Goal: Task Accomplishment & Management: Complete application form

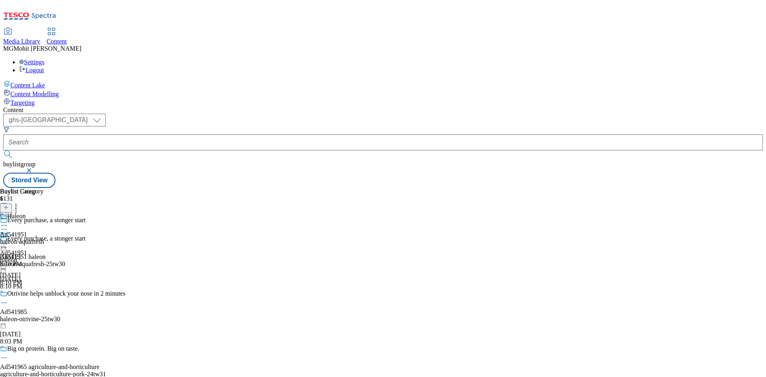
select select "ghs-[GEOGRAPHIC_DATA]"
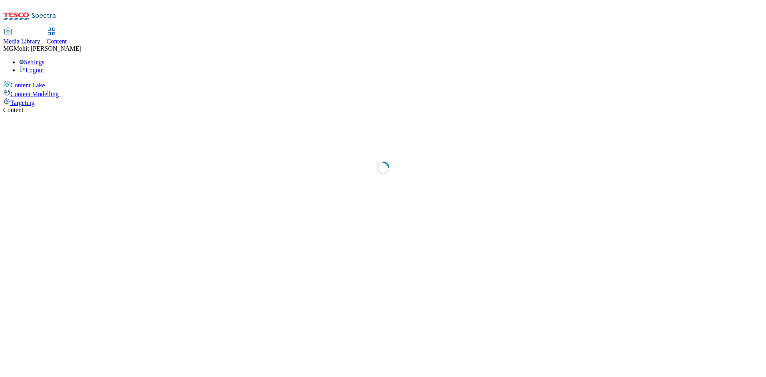
select select "ghs-uk"
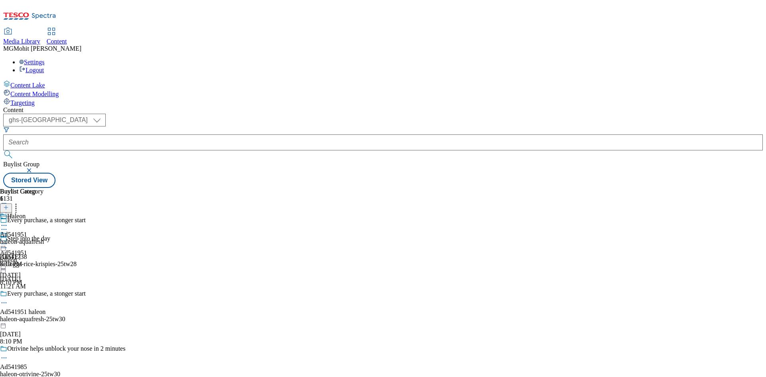
click at [9, 209] on icon at bounding box center [6, 212] width 6 height 6
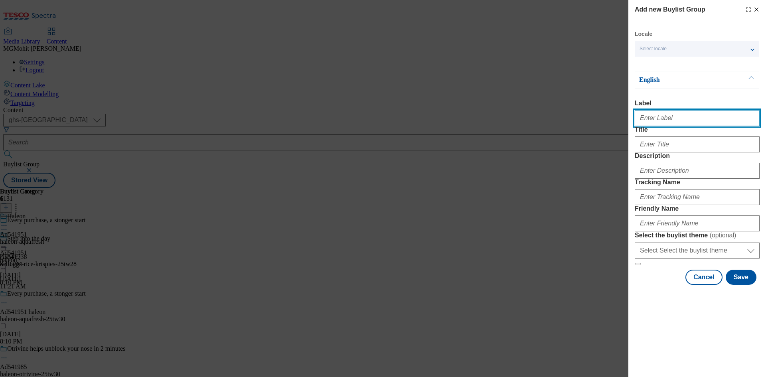
click at [650, 117] on input "Label" at bounding box center [697, 118] width 125 height 16
paste input "Ad541923 westbridge-foods"
type input "Ad541923 westbridge-foods"
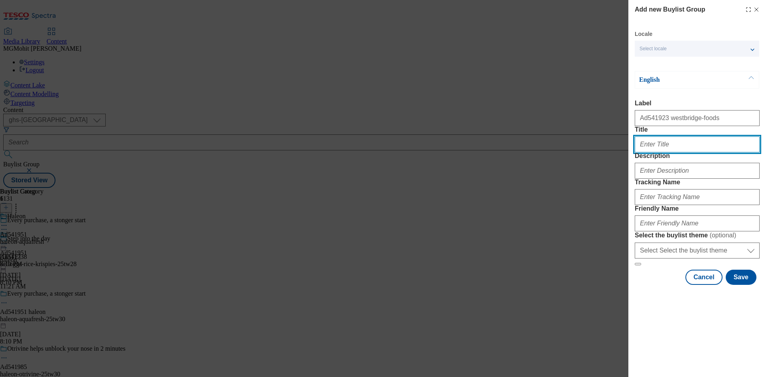
paste input "New flavours, New Joy"
type input "New flavours, New Joy"
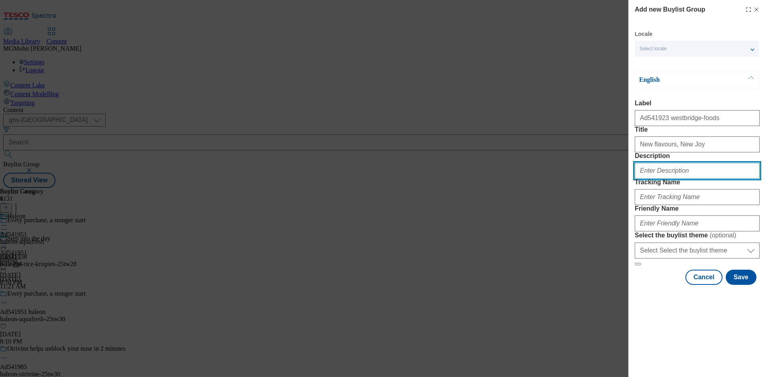
click at [650, 179] on input "Description" at bounding box center [697, 171] width 125 height 16
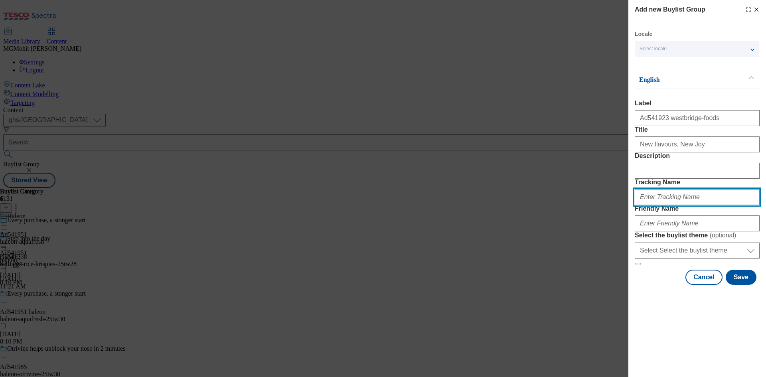
paste input "DH_AD541923"
type input "DH_AD541923"
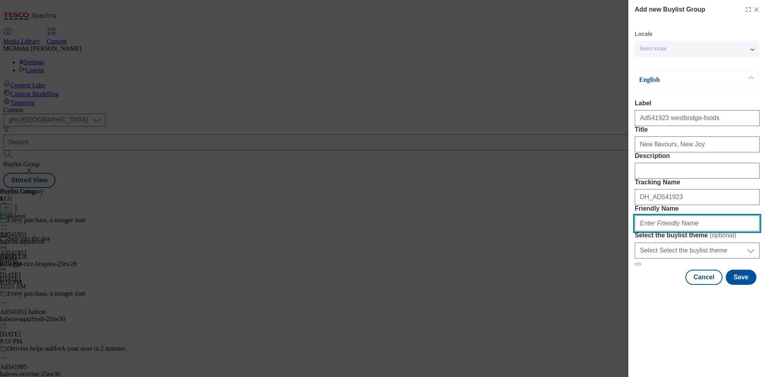
click at [667, 231] on input "Friendly Name" at bounding box center [697, 223] width 125 height 16
paste input "westbridge-foods-kitchen-joy-25tw30"
type input "westbridge-foods-kitchen-joy-25tw30"
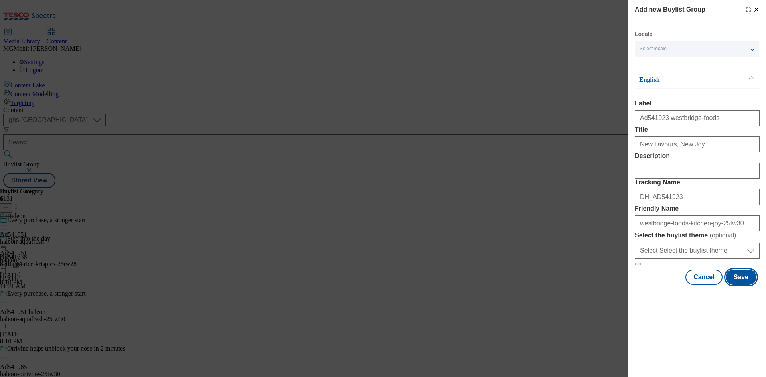
click at [747, 285] on button "Save" at bounding box center [741, 277] width 31 height 15
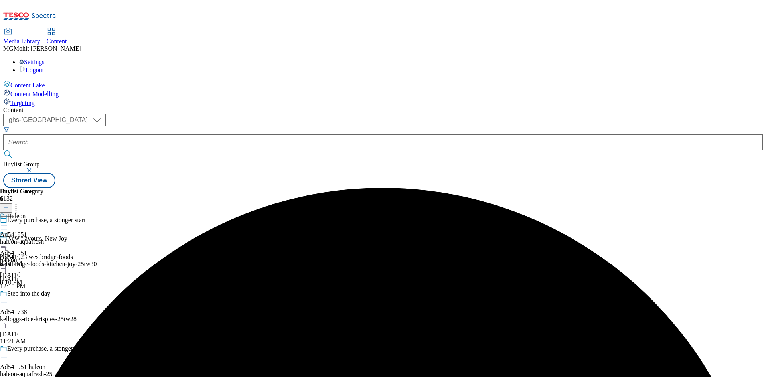
click at [193, 261] on div "westbridge-foods-kitchen-joy-25tw30" at bounding box center [96, 264] width 193 height 7
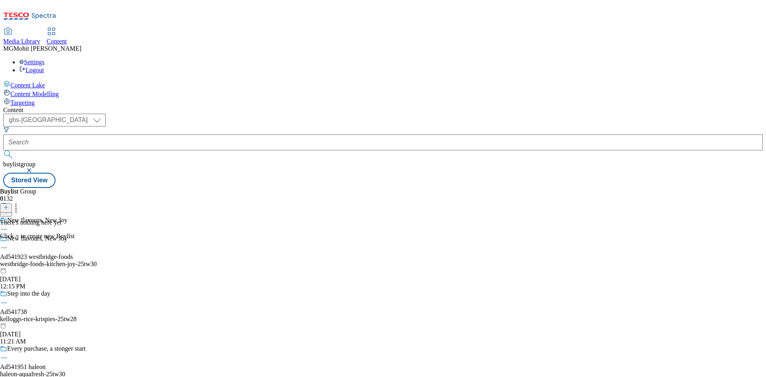
click at [9, 205] on icon at bounding box center [6, 208] width 6 height 6
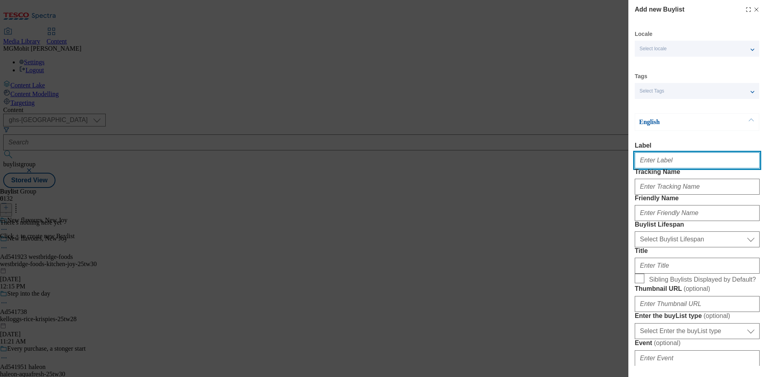
click at [653, 156] on input "Label" at bounding box center [697, 160] width 125 height 16
paste input "Ad541923"
type input "Ad541923"
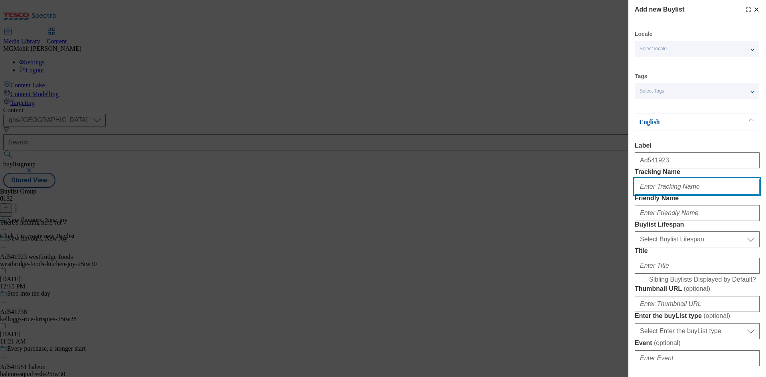
paste input "DH_AD541923"
type input "DH_AD541923"
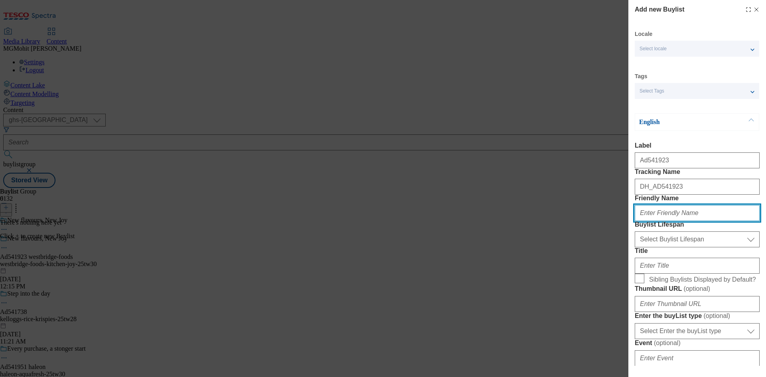
paste input "westbridge-foods"
type input "westbridge-foods"
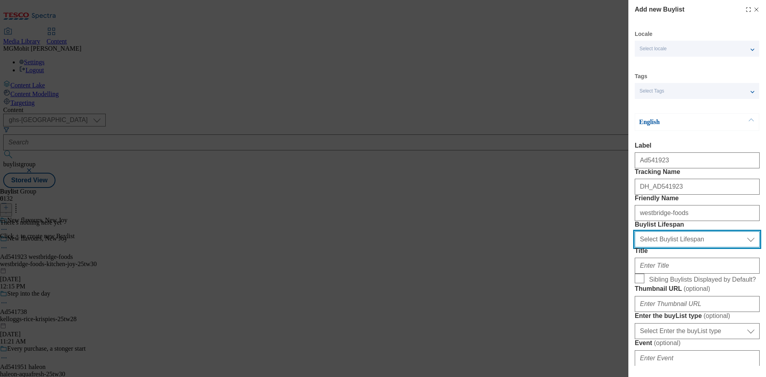
drag, startPoint x: 662, startPoint y: 282, endPoint x: 662, endPoint y: 287, distance: 4.4
click at [662, 247] on select "Select Buylist Lifespan evergreen seasonal tactical" at bounding box center [697, 239] width 125 height 16
select select "tactical"
click at [635, 247] on select "Select Buylist Lifespan evergreen seasonal tactical" at bounding box center [697, 239] width 125 height 16
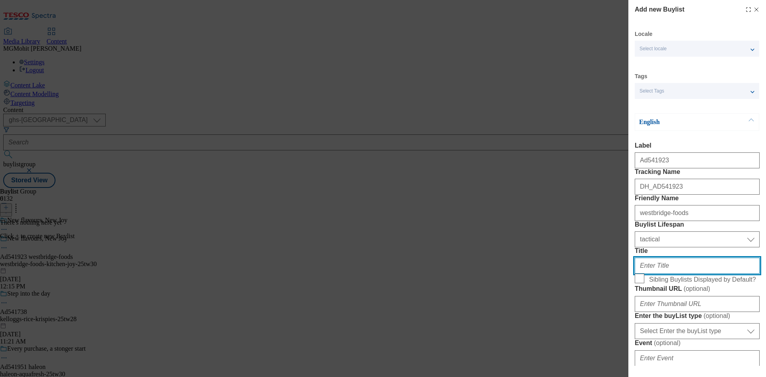
click at [651, 274] on input "Title" at bounding box center [697, 266] width 125 height 16
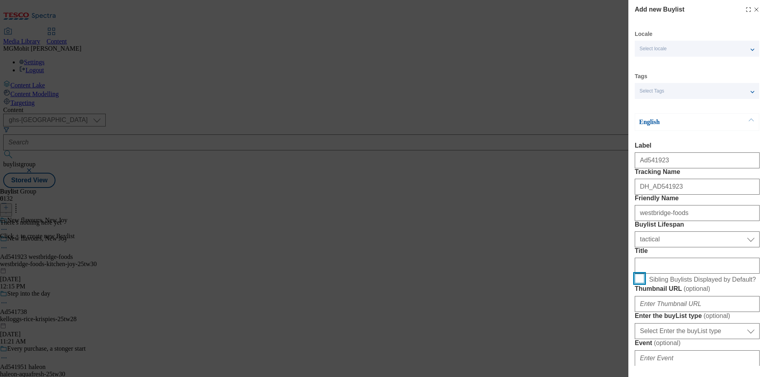
scroll to position [200, 0]
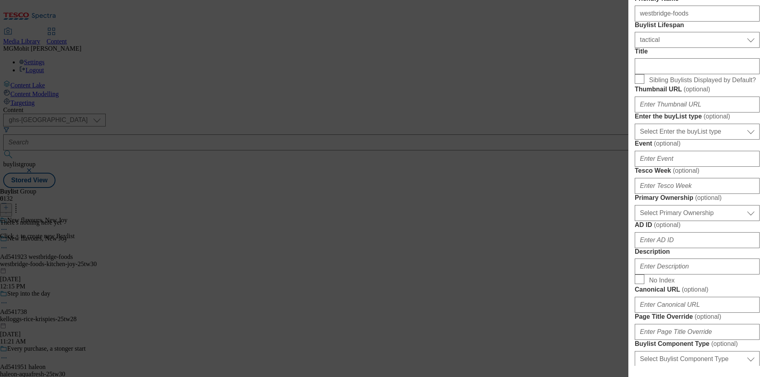
click at [662, 233] on form "Label Ad541923 Tracking Name DH_AD541923 Friendly Name westbridge-foods Buylist…" at bounding box center [697, 223] width 125 height 560
click at [664, 140] on select "Select Enter the buyList type event supplier funded long term >4 weeks supplier…" at bounding box center [697, 132] width 125 height 16
select select "supplier funded short term 1-3 weeks"
click at [635, 140] on select "Select Enter the buyList type event supplier funded long term >4 weeks supplier…" at bounding box center [697, 132] width 125 height 16
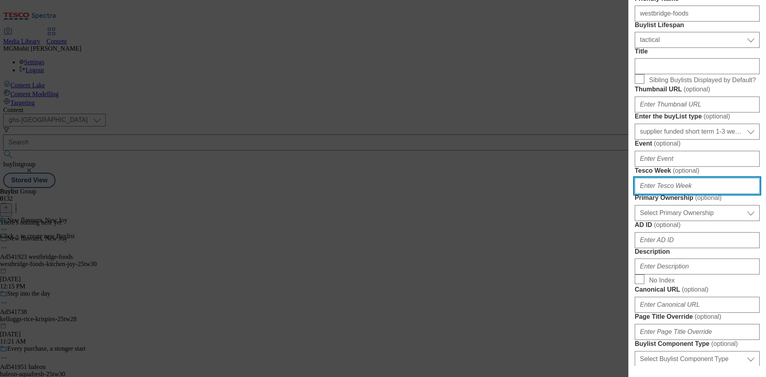
click at [658, 194] on input "Tesco Week ( optional )" at bounding box center [697, 186] width 125 height 16
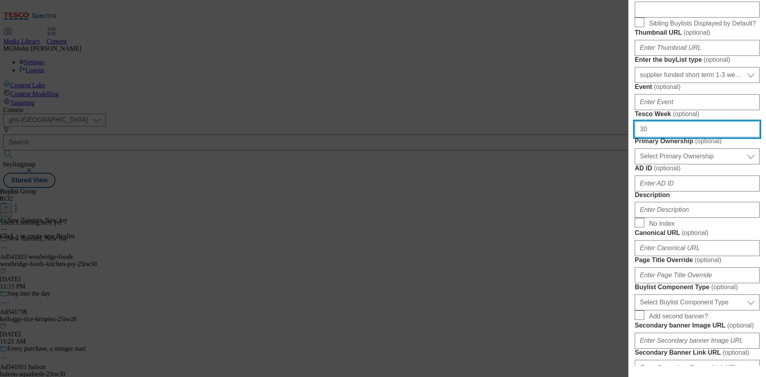
scroll to position [359, 0]
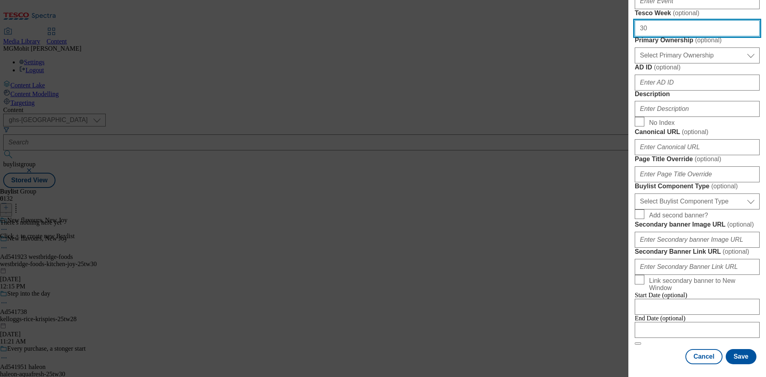
type input "30"
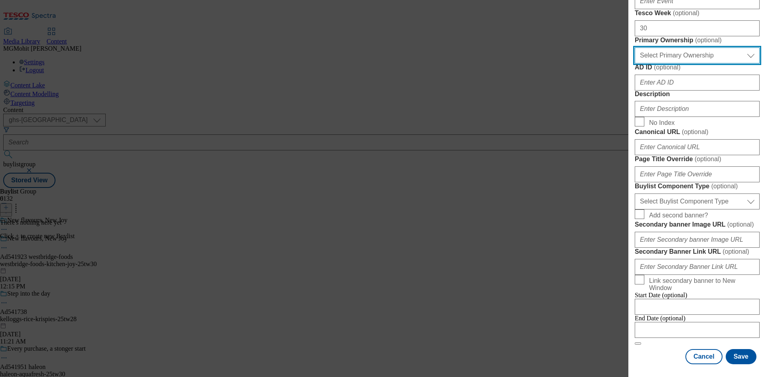
click at [677, 63] on select "Select Primary Ownership tesco dunnhumby" at bounding box center [697, 55] width 125 height 16
select select "dunnhumby"
click at [635, 63] on select "Select Primary Ownership tesco dunnhumby" at bounding box center [697, 55] width 125 height 16
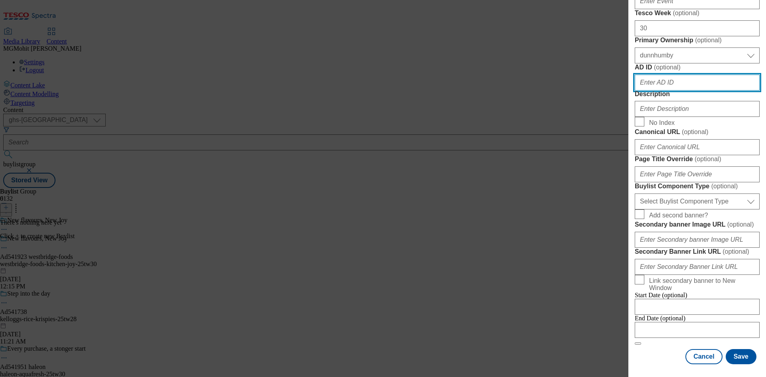
click at [658, 91] on input "AD ID ( optional )" at bounding box center [697, 83] width 125 height 16
paste input "541923"
type input "541923"
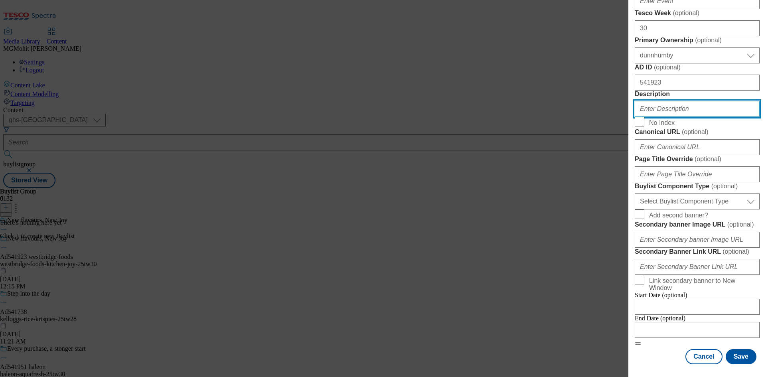
click at [660, 117] on input "Description" at bounding box center [697, 109] width 125 height 16
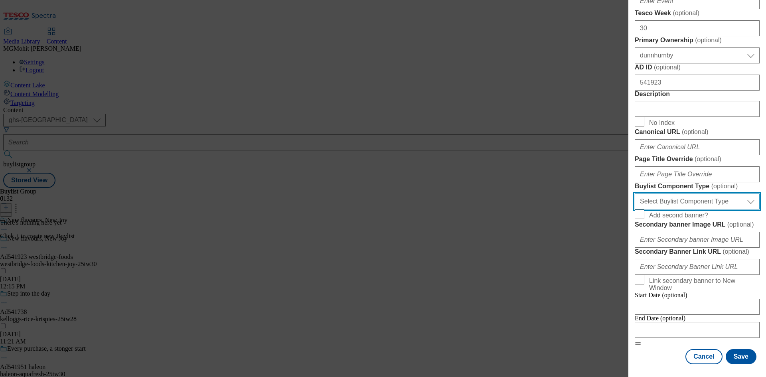
click at [673, 209] on select "Select Buylist Component Type Banner Competition Header Meal" at bounding box center [697, 202] width 125 height 16
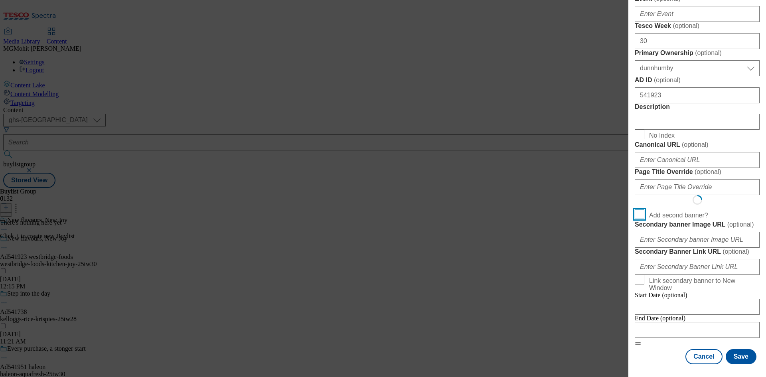
scroll to position [623, 0]
select select "Banner"
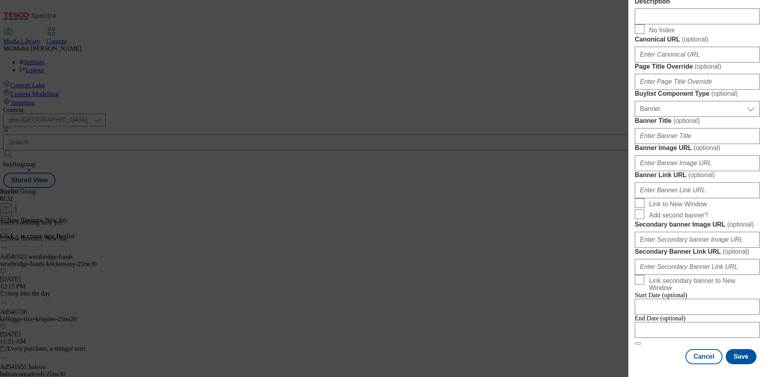
scroll to position [791, 0]
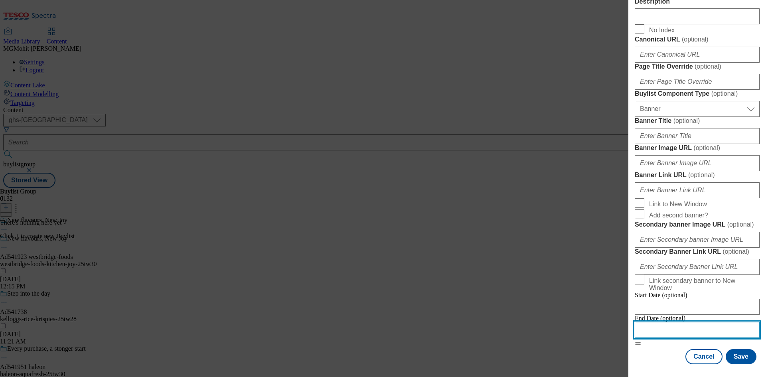
click at [665, 324] on input "Modal" at bounding box center [697, 330] width 125 height 16
select select "2025"
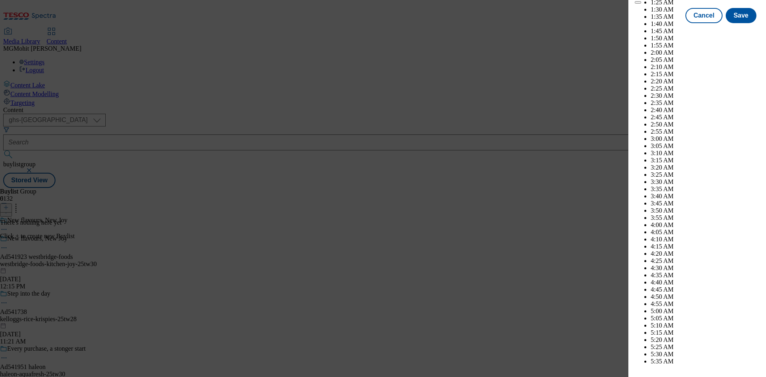
scroll to position [2163, 0]
select select "December"
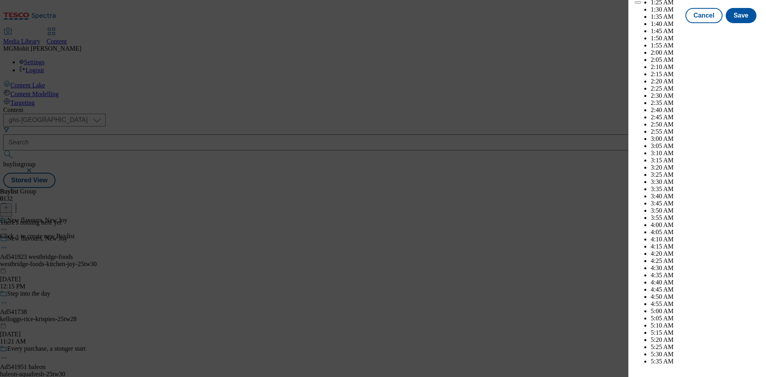
click at [735, 30] on button "Save" at bounding box center [741, 22] width 31 height 15
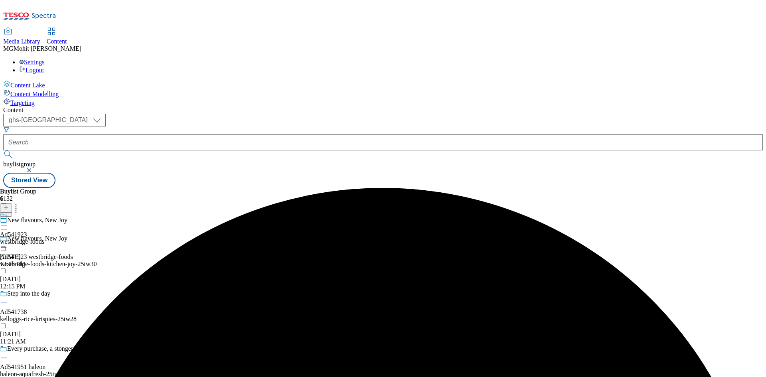
click at [44, 238] on div "westbridge-foods" at bounding box center [22, 241] width 44 height 7
click at [9, 205] on icon at bounding box center [6, 208] width 6 height 6
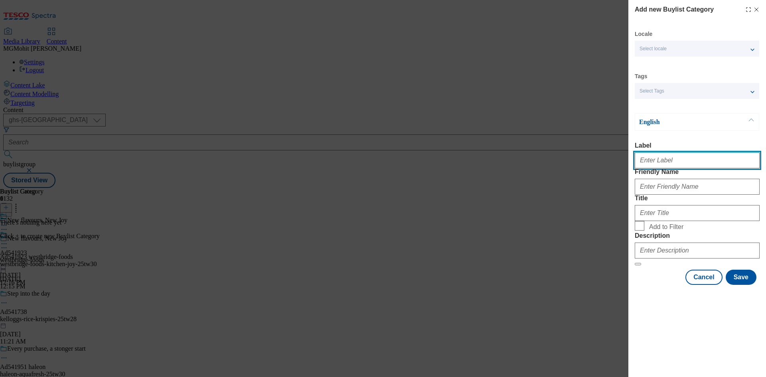
click at [651, 167] on input "Label" at bounding box center [697, 160] width 125 height 16
paste input "Ad541923"
type input "Ad541923"
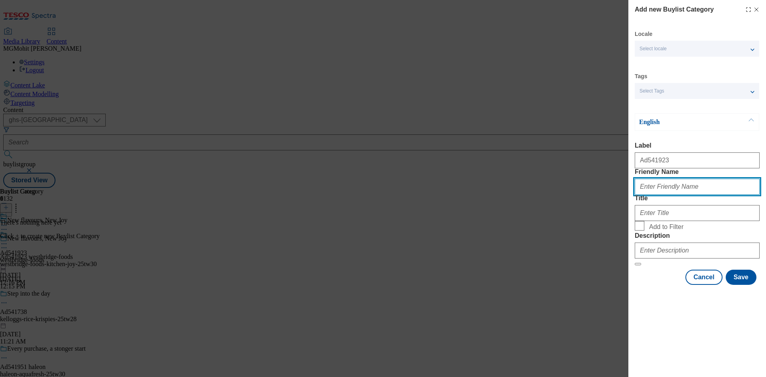
paste input "westbridge-foods-kitchen-joy"
type input "westbridge-foods-kitchen-joy"
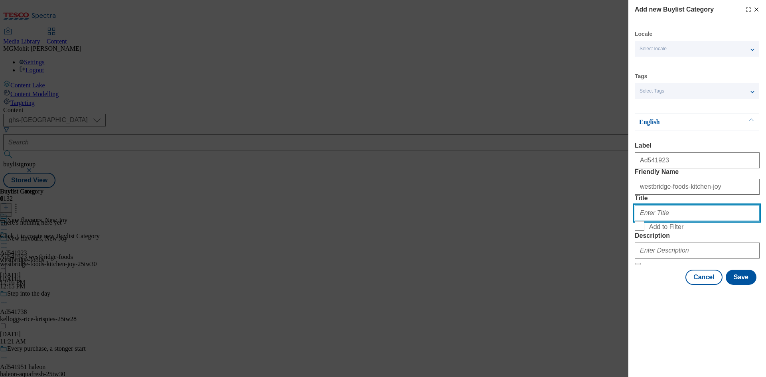
paste input "Westbridge Foods"
type input "Westbridge Foods"
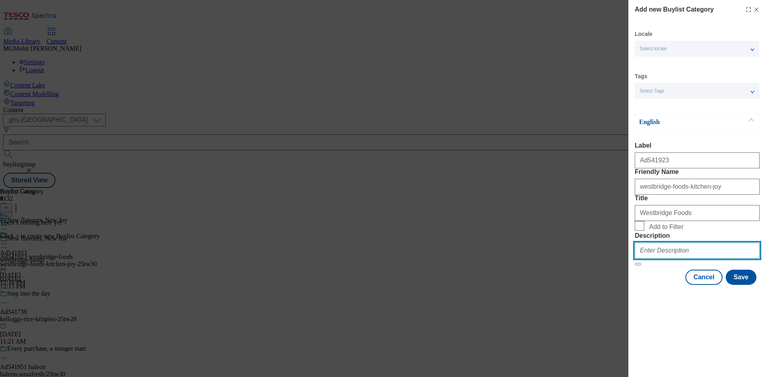
click at [657, 259] on input "Description" at bounding box center [697, 251] width 125 height 16
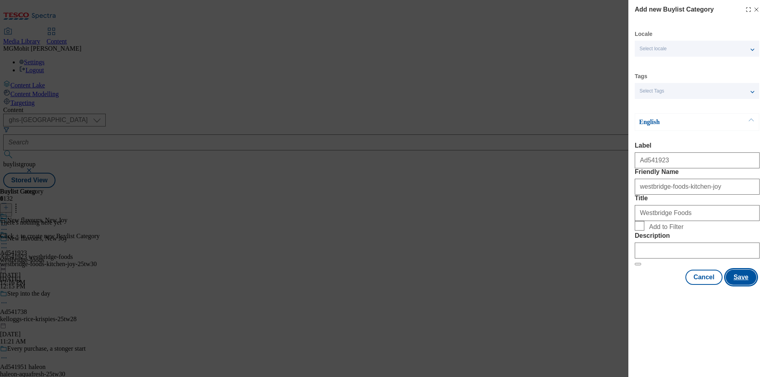
click at [734, 285] on button "Save" at bounding box center [741, 277] width 31 height 15
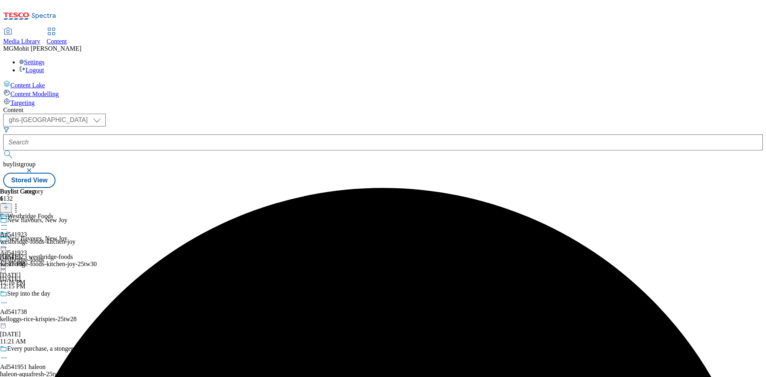
click at [75, 238] on div "westbridge-foods-kitchen-joy" at bounding box center [37, 241] width 75 height 7
click at [9, 205] on icon at bounding box center [6, 208] width 6 height 6
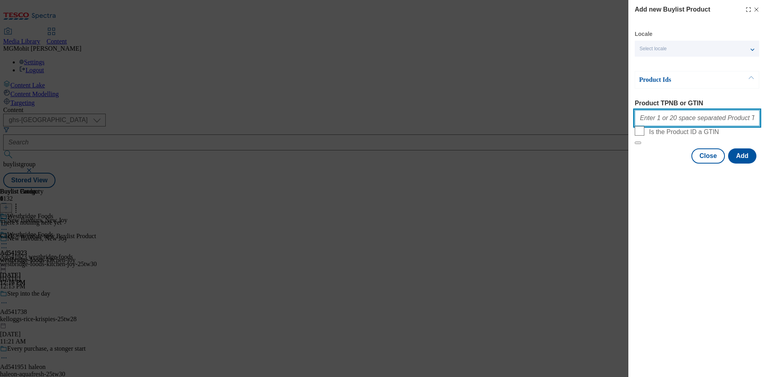
click at [658, 122] on input "Product TPNB or GTIN" at bounding box center [697, 118] width 125 height 16
paste input "96774786 96766100 94041516 96103527 93947450 96094732 96819487 96765653 9404150…"
type input "96774786 96766100 94041516 96103527 93947450 96094732 96819487 96765653 9404150…"
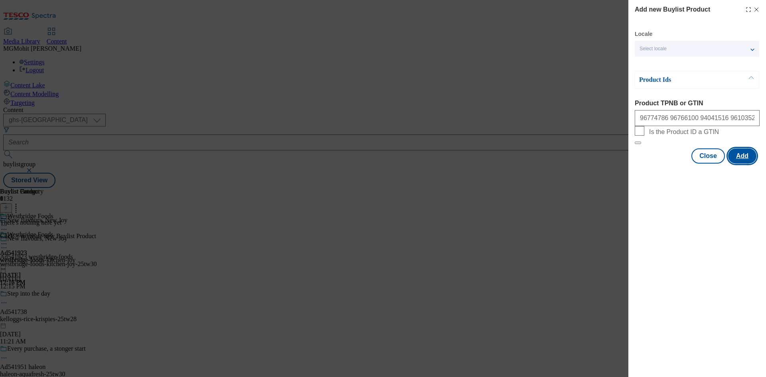
click at [741, 164] on button "Add" at bounding box center [742, 155] width 28 height 15
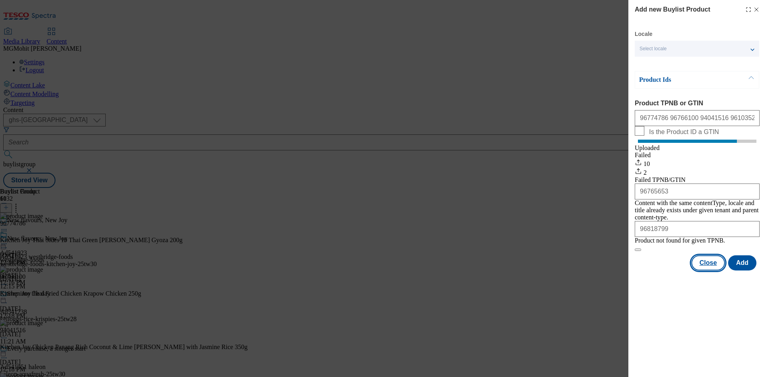
click at [712, 271] on button "Close" at bounding box center [709, 262] width 34 height 15
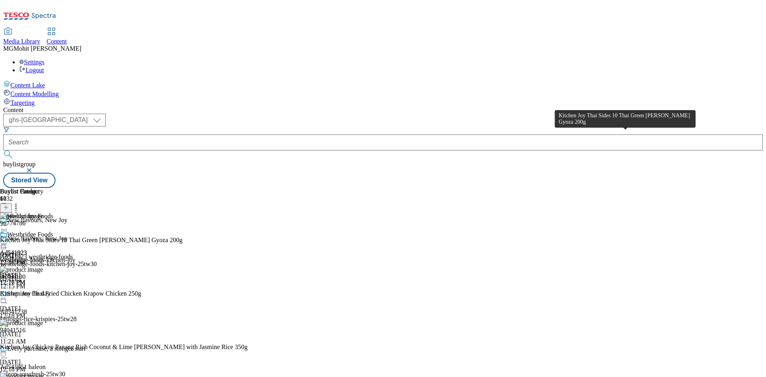
click at [183, 237] on div "Kitchen Joy Thai Sides 10 Thai Green Curry Gyoza 200g" at bounding box center [91, 240] width 183 height 7
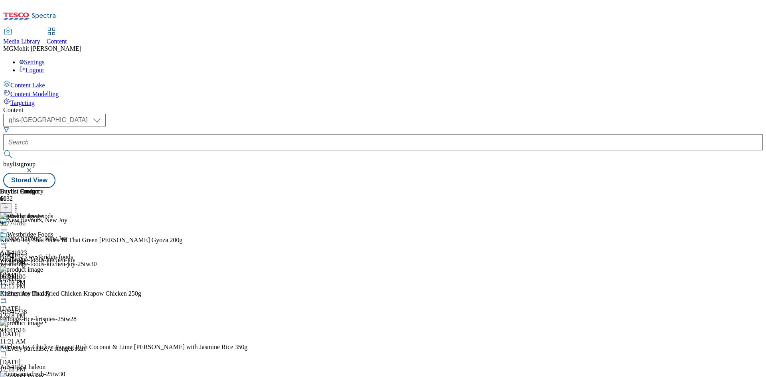
click at [8, 240] on icon at bounding box center [4, 244] width 8 height 8
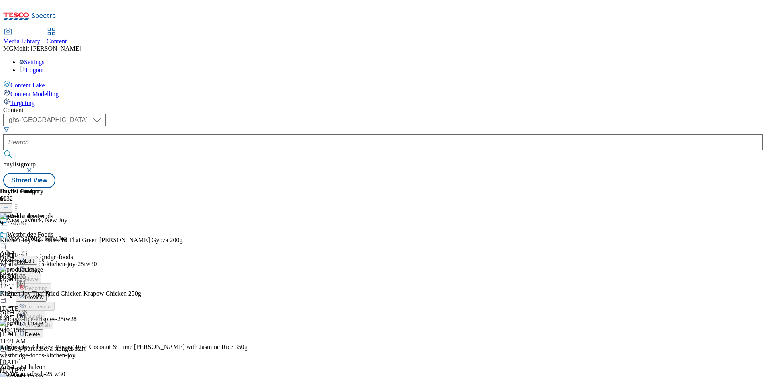
click at [34, 258] on span "Edit" at bounding box center [29, 261] width 9 height 6
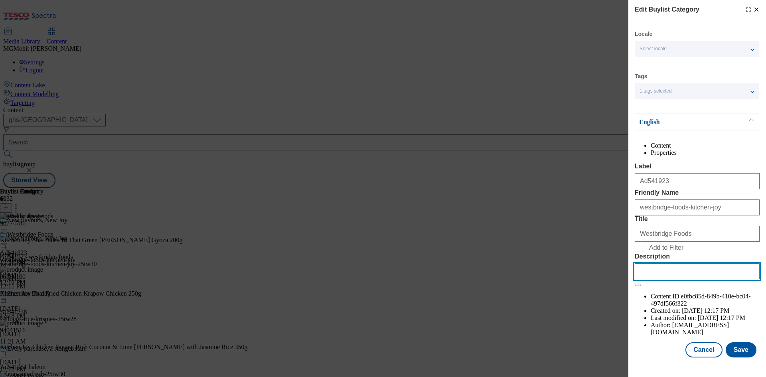
click at [651, 279] on input "Description" at bounding box center [697, 271] width 125 height 16
paste input "Kitchen Joy Thai Sides 10 Thai Green Curry Gyoza 200g"
type input "Kitchen Joy Thai Sides 10 Thai Green Curry Gyoza 200g"
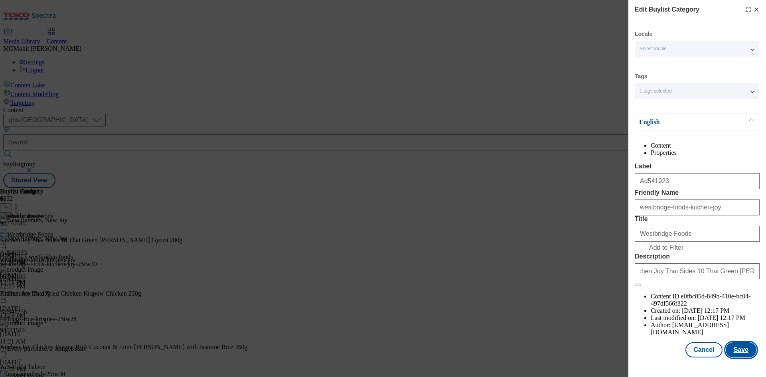
click at [730, 358] on button "Save" at bounding box center [741, 349] width 31 height 15
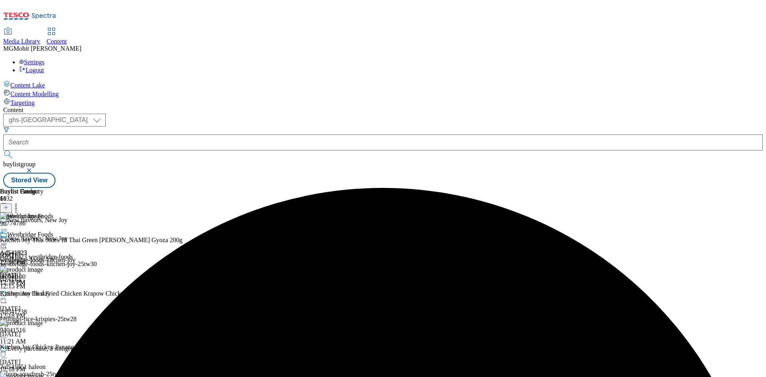
click at [8, 240] on icon at bounding box center [4, 244] width 8 height 8
click at [34, 258] on span "Edit" at bounding box center [29, 261] width 9 height 6
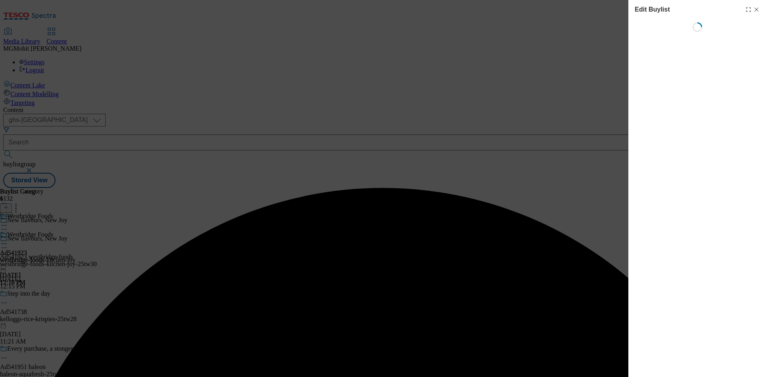
select select "tactical"
select select "supplier funded short term 1-3 weeks"
select select "dunnhumby"
select select "Banner"
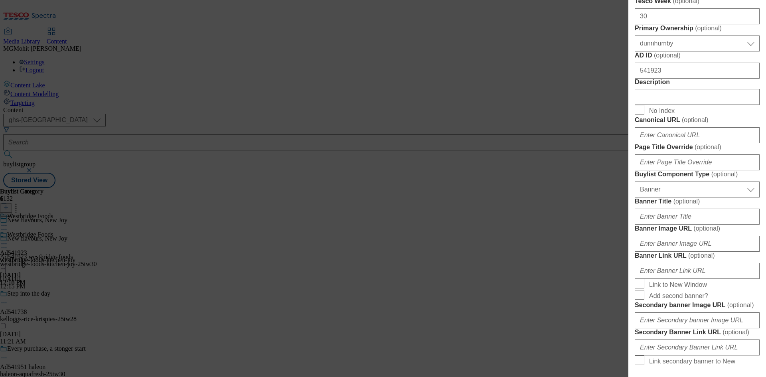
scroll to position [399, 0]
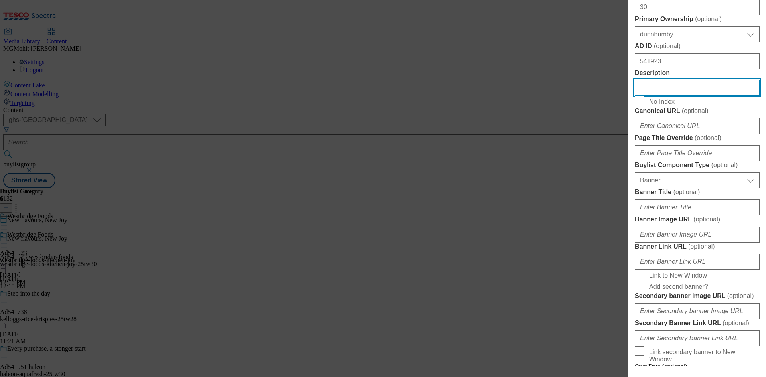
click at [659, 96] on input "Description" at bounding box center [697, 88] width 125 height 16
paste input "Kitchen Joy Thai Sides 10 Thai Green Curry Gyoza 200g"
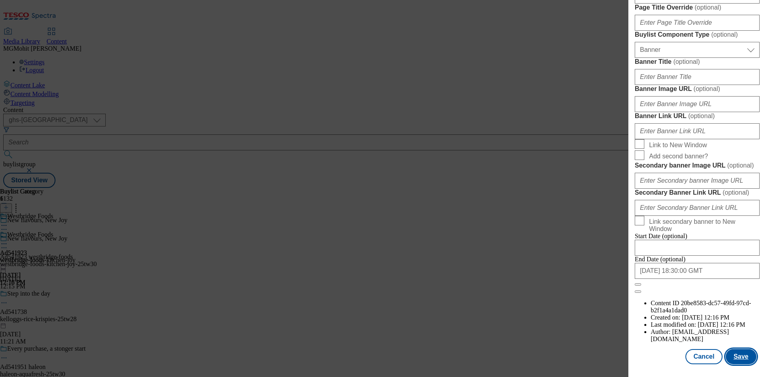
scroll to position [826, 0]
type input "Kitchen Joy Thai Sides 10 Thai Green Curry Gyoza 200g"
click at [734, 359] on button "Save" at bounding box center [741, 356] width 31 height 15
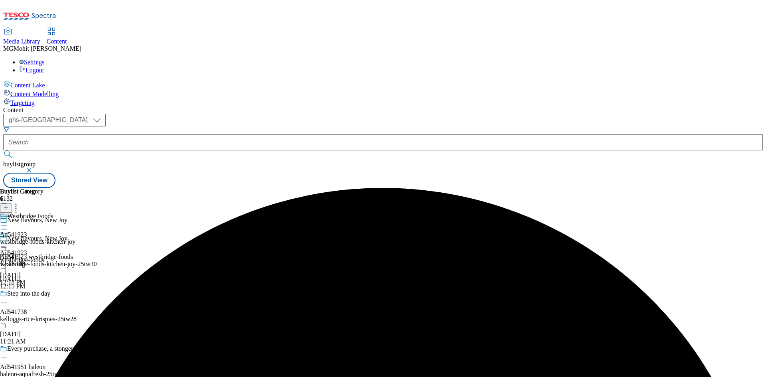
click at [8, 244] on icon at bounding box center [4, 248] width 8 height 8
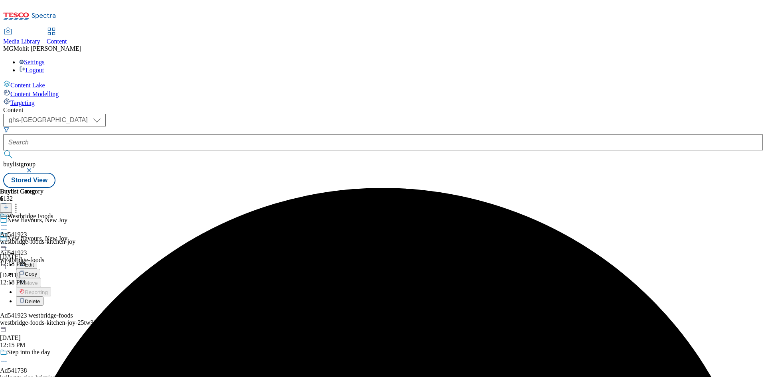
click at [34, 262] on span "Edit" at bounding box center [29, 265] width 9 height 6
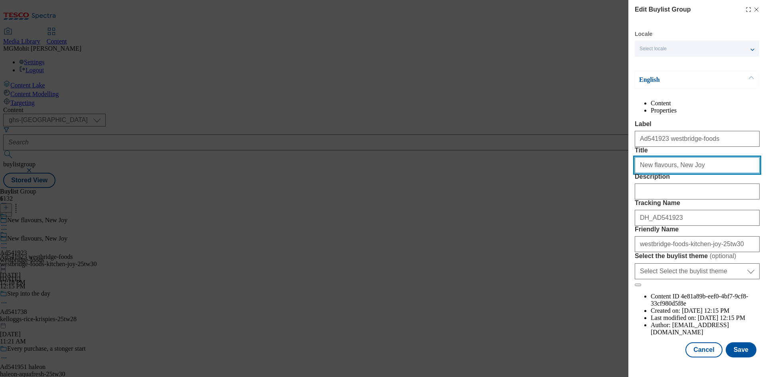
click at [669, 173] on input "New flavours, New Joy" at bounding box center [697, 165] width 125 height 16
type input "New flavours New Joy"
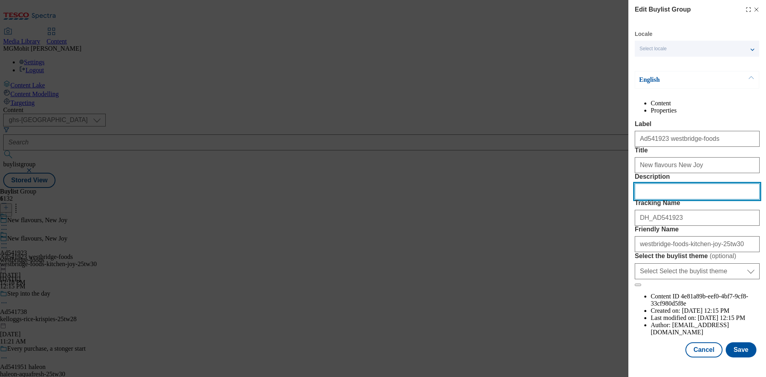
click at [675, 200] on input "Description" at bounding box center [697, 192] width 125 height 16
paste input "Kitchen Joy Thai Sides 10 Thai Green Curry Gyoza 200g"
type input "Kitchen Joy Thai Sides 10 Thai Green Curry Gyoza 200g"
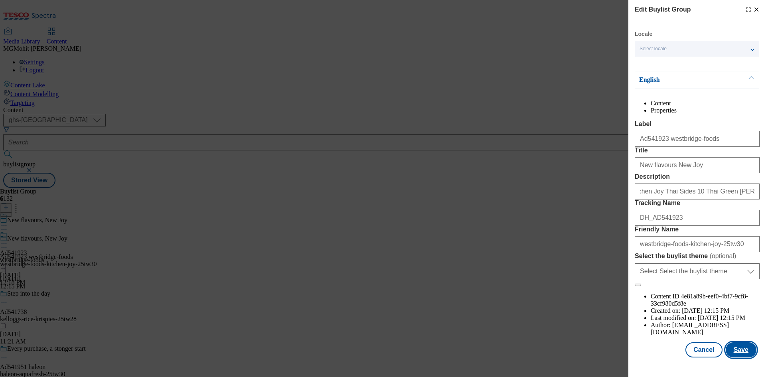
scroll to position [0, 0]
click at [731, 353] on button "Save" at bounding box center [741, 349] width 31 height 15
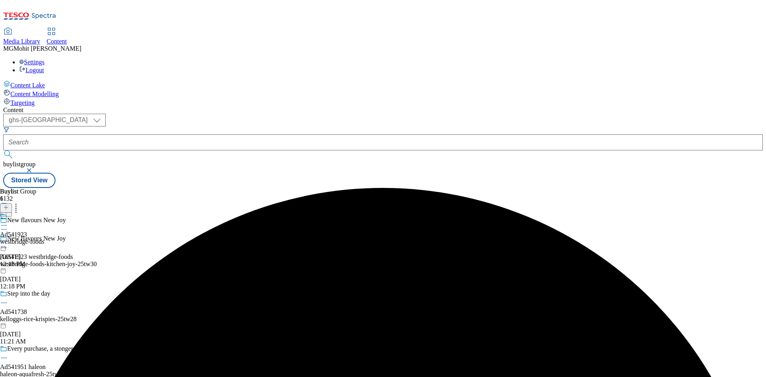
click at [8, 221] on icon at bounding box center [4, 225] width 8 height 8
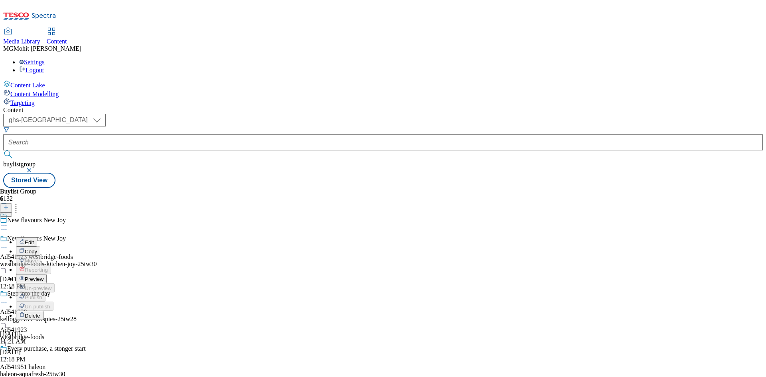
click at [43, 276] on span "Preview" at bounding box center [34, 279] width 19 height 6
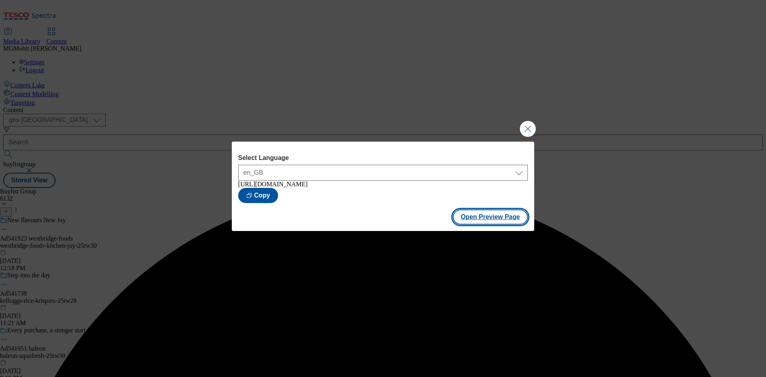
click at [482, 221] on button "Open Preview Page" at bounding box center [490, 216] width 75 height 15
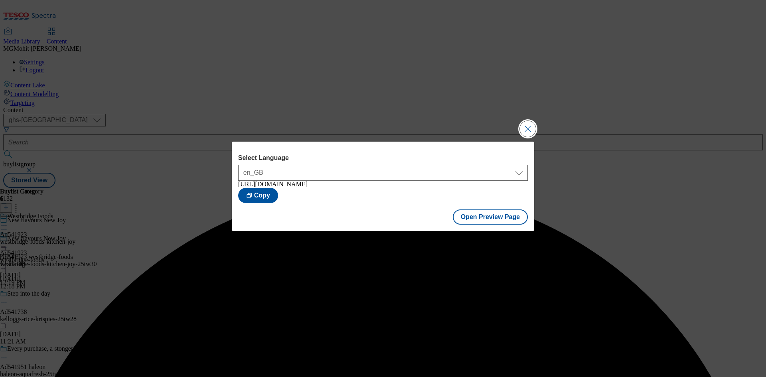
click at [526, 126] on button "Close Modal" at bounding box center [528, 129] width 16 height 16
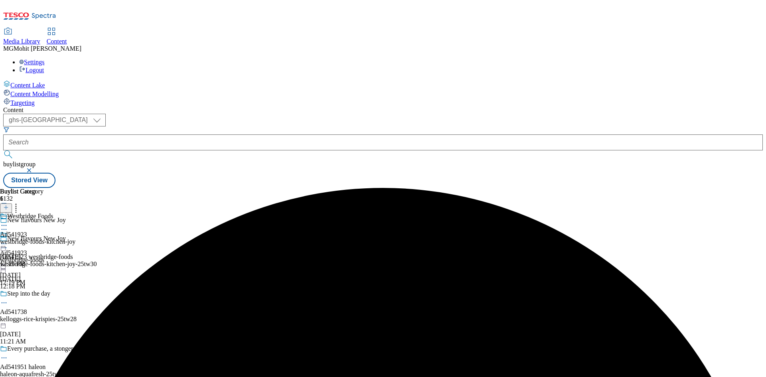
click at [44, 240] on div at bounding box center [22, 245] width 44 height 10
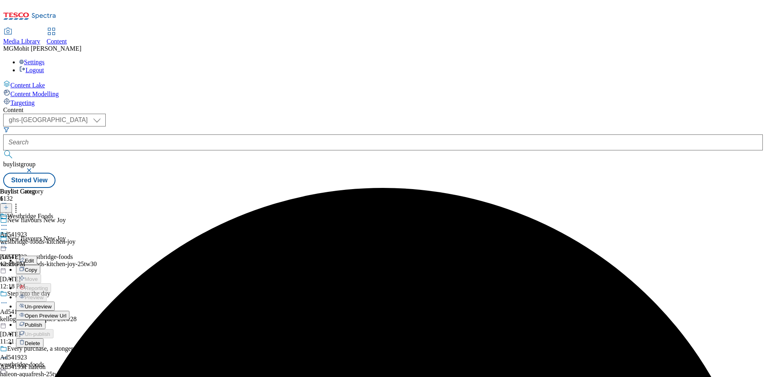
click at [42, 322] on span "Publish" at bounding box center [34, 325] width 18 height 6
